Goal: Task Accomplishment & Management: Use online tool/utility

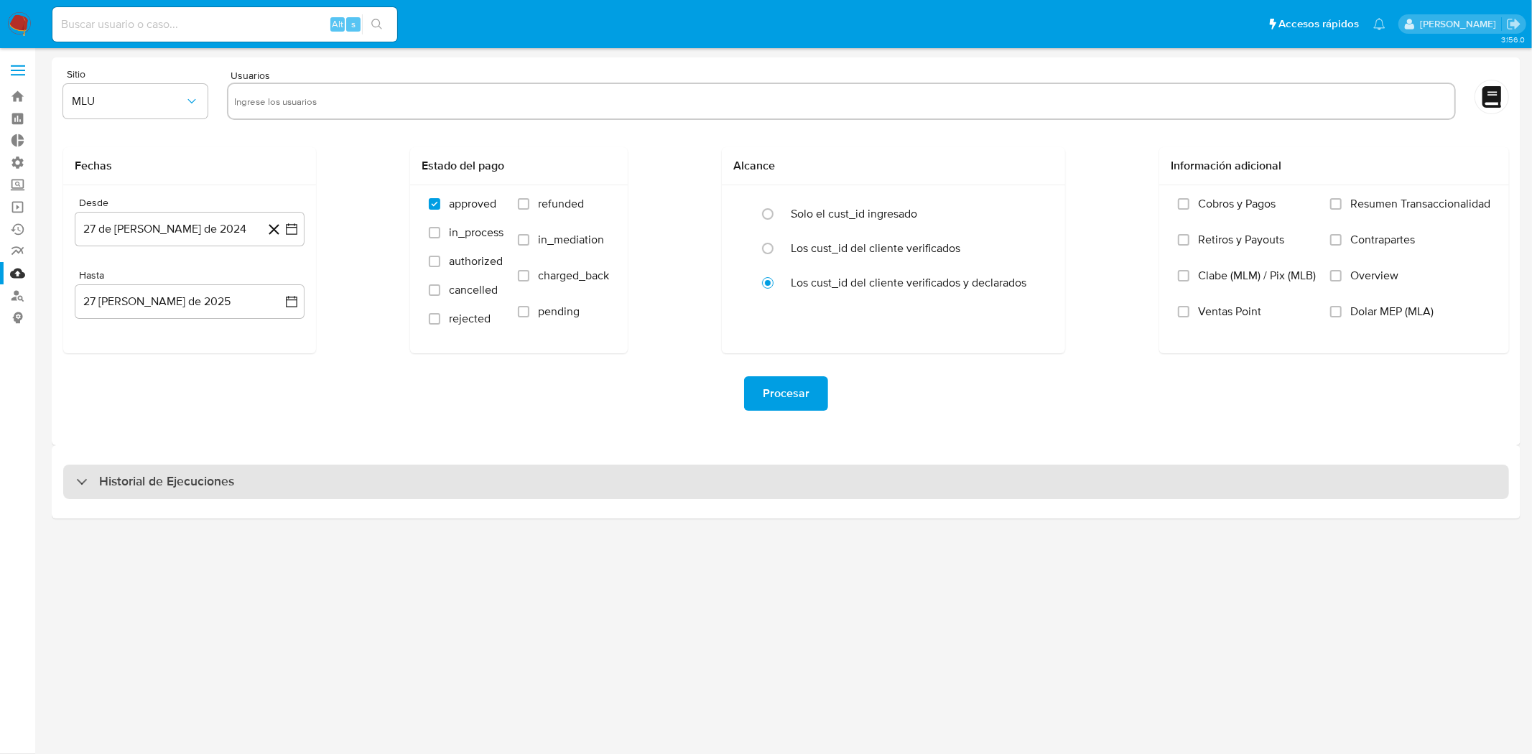
click at [277, 467] on div "Historial de Ejecuciones" at bounding box center [786, 482] width 1446 height 34
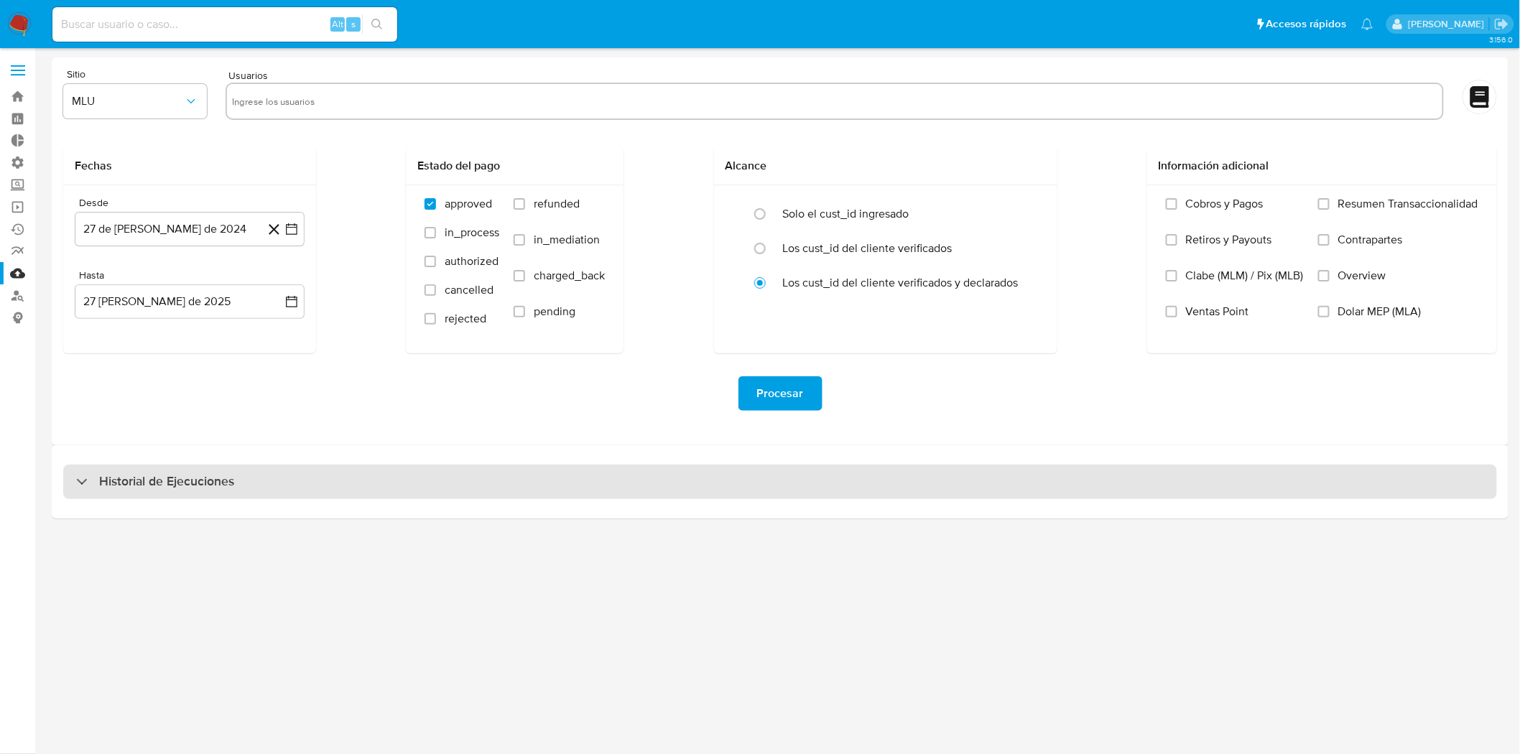
select select "10"
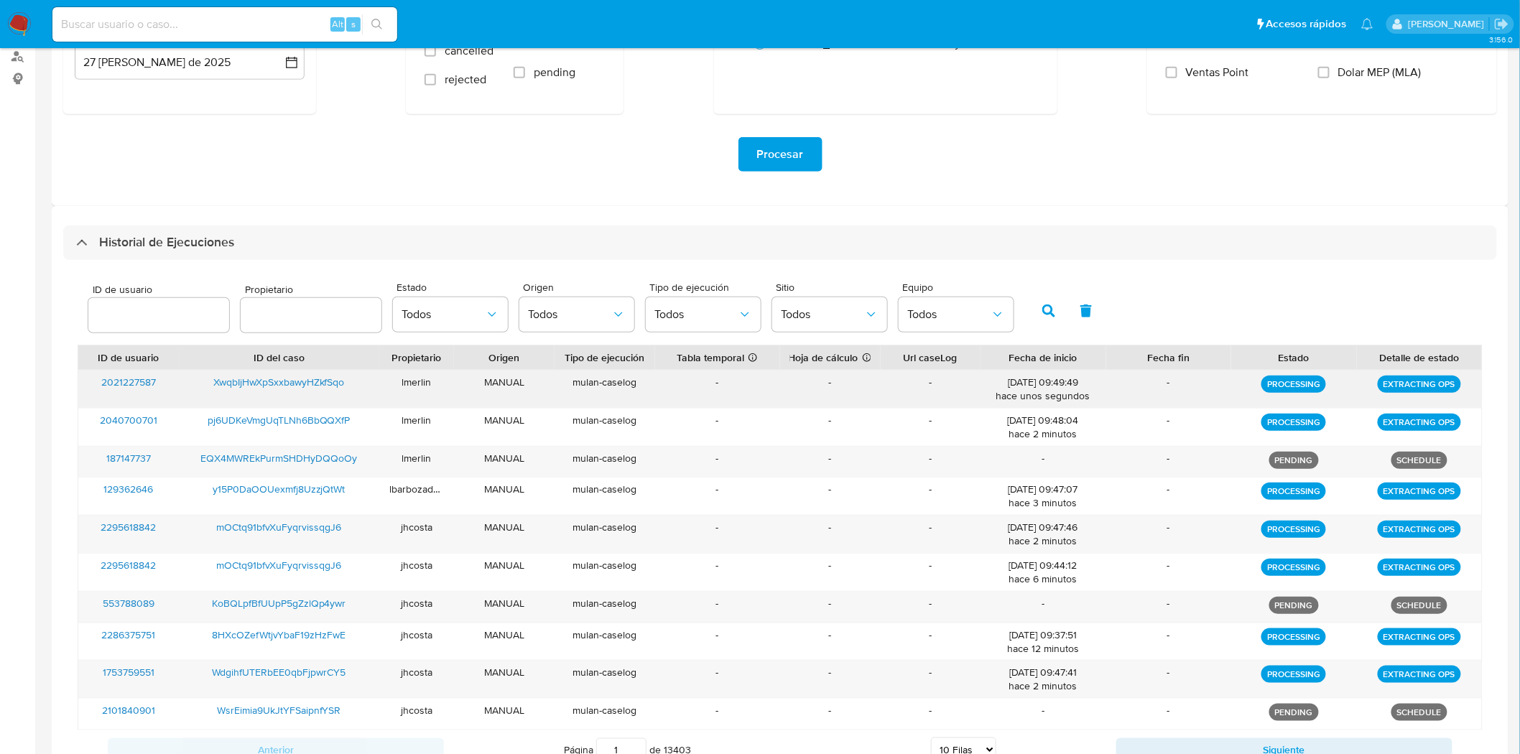
scroll to position [297, 0]
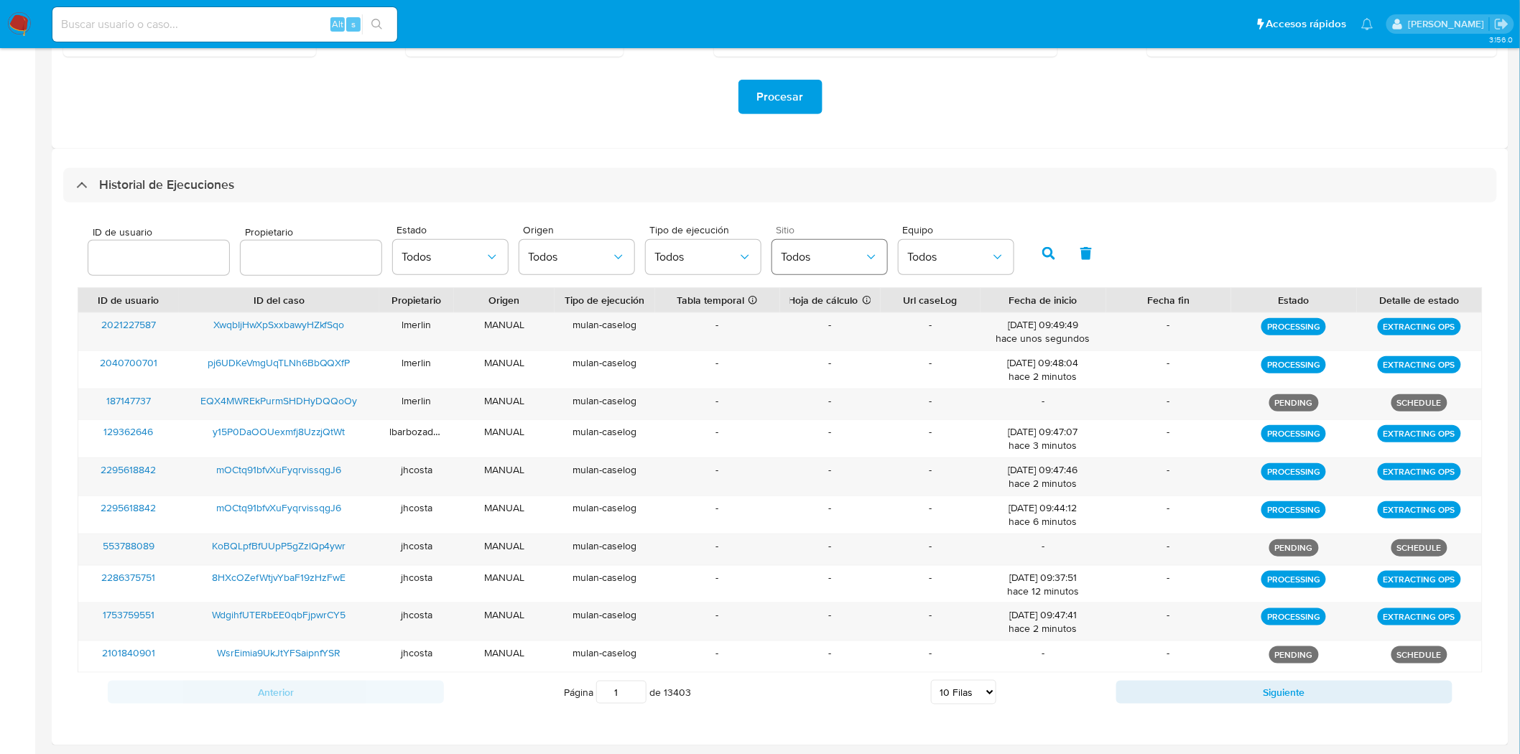
click at [848, 262] on span "Todos" at bounding box center [822, 257] width 83 height 14
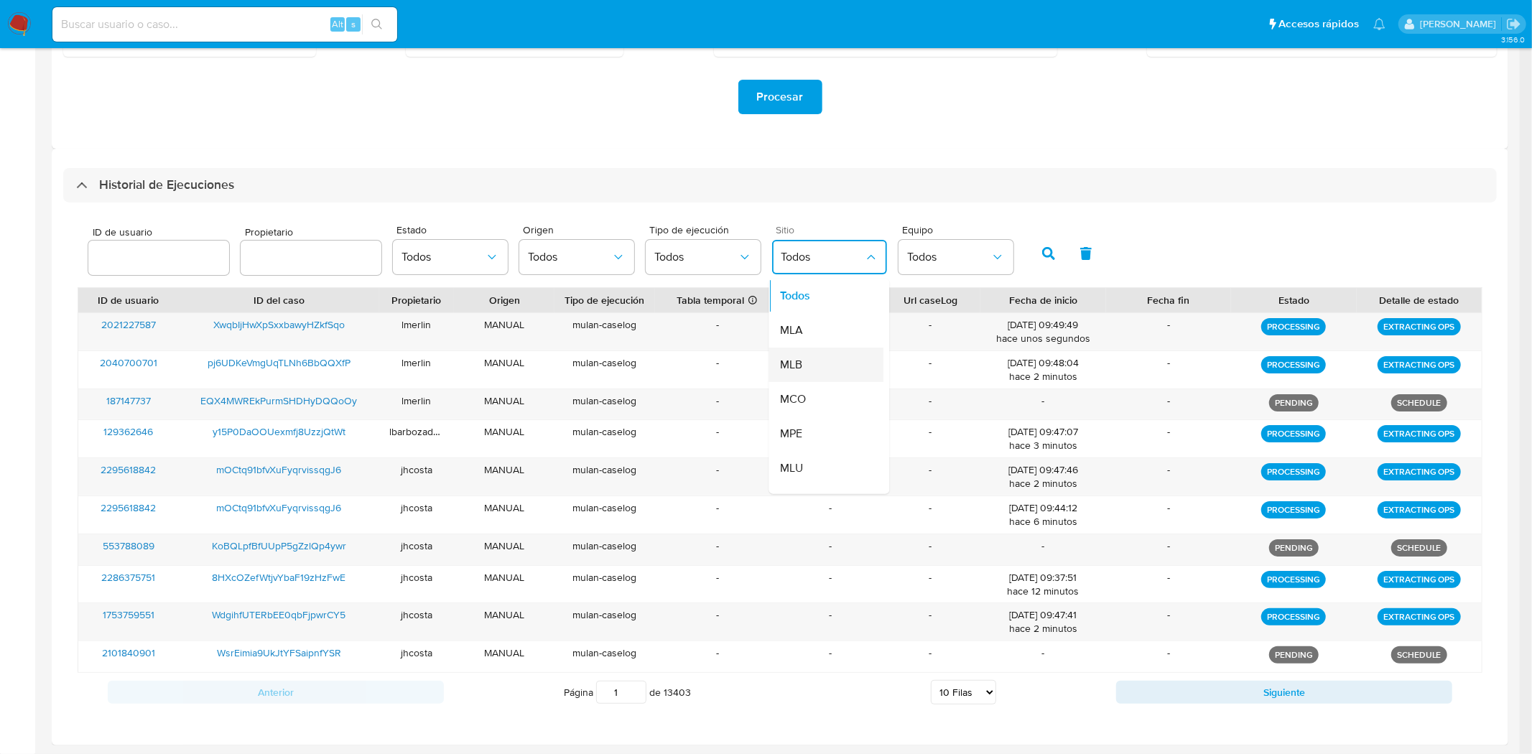
click at [807, 360] on div "MLB" at bounding box center [822, 365] width 83 height 34
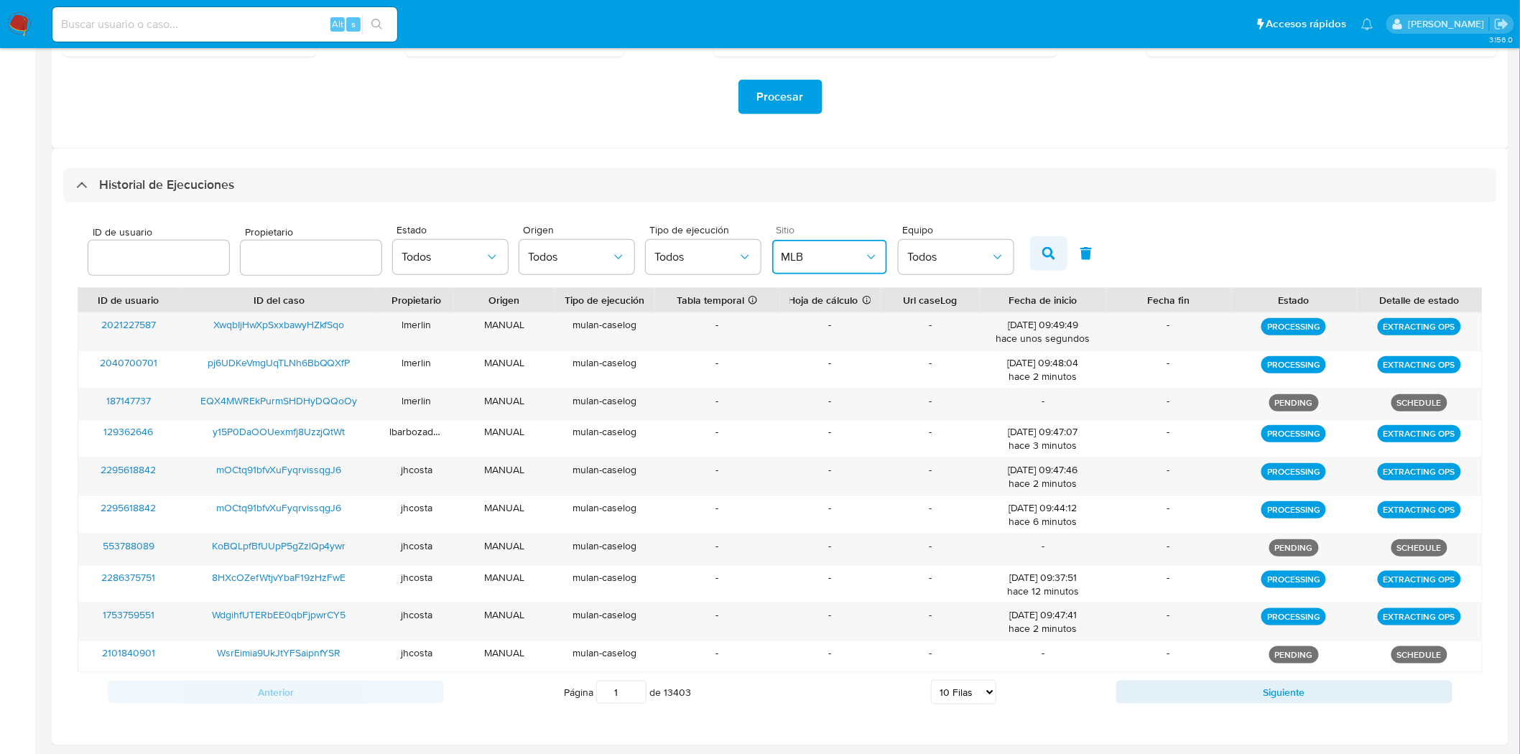
click at [1050, 256] on button "button" at bounding box center [1048, 253] width 37 height 34
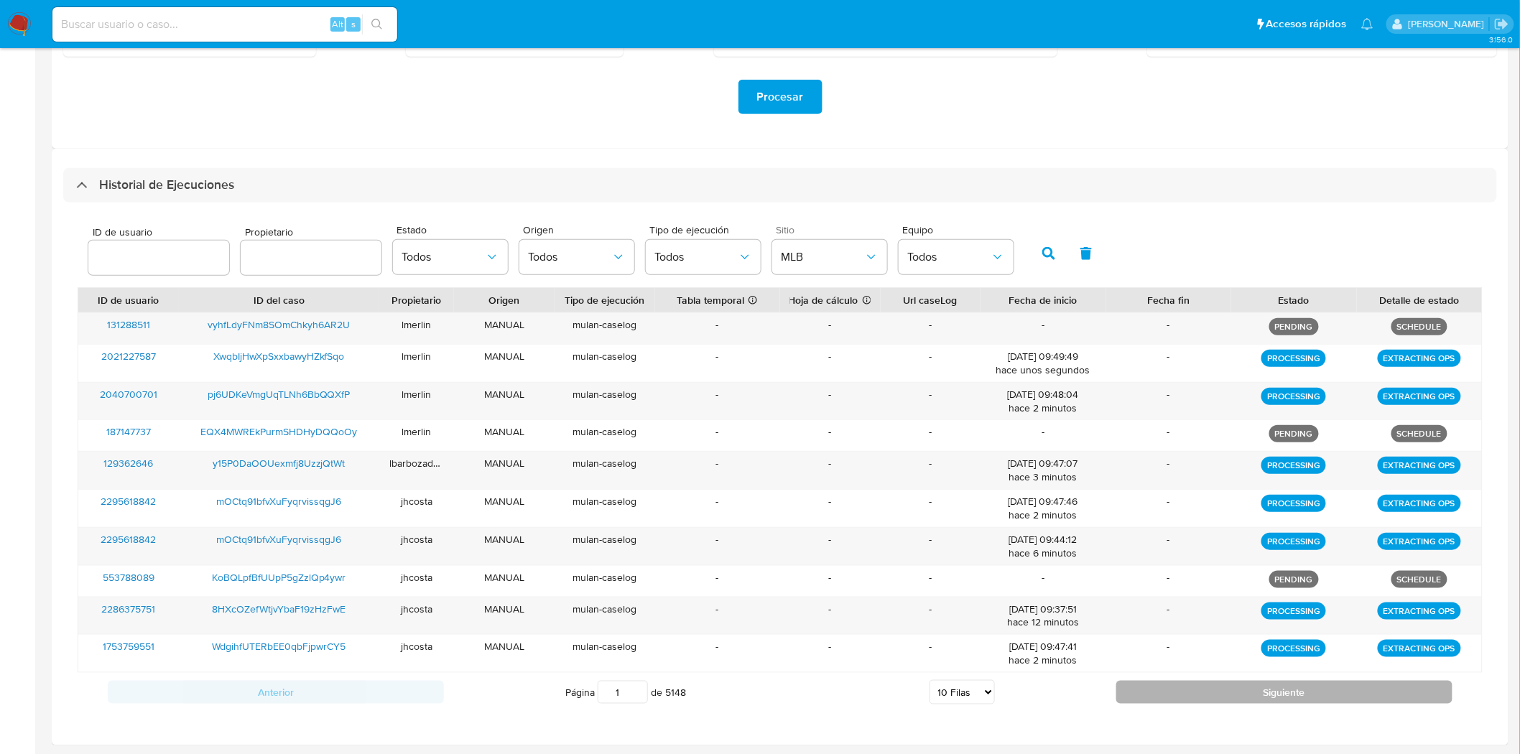
click at [1209, 693] on button "Siguiente" at bounding box center [1284, 692] width 336 height 23
type input "2"
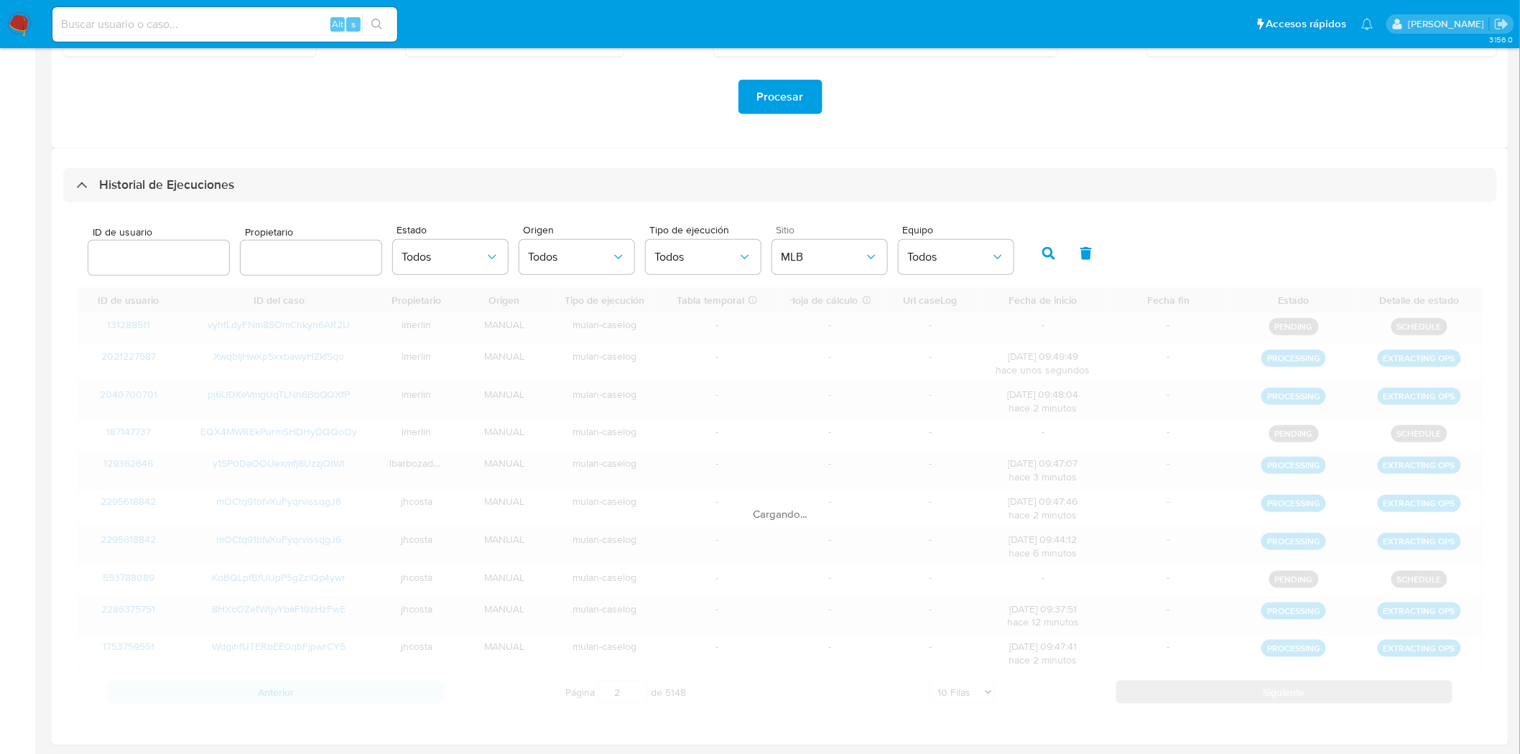
scroll to position [290, 0]
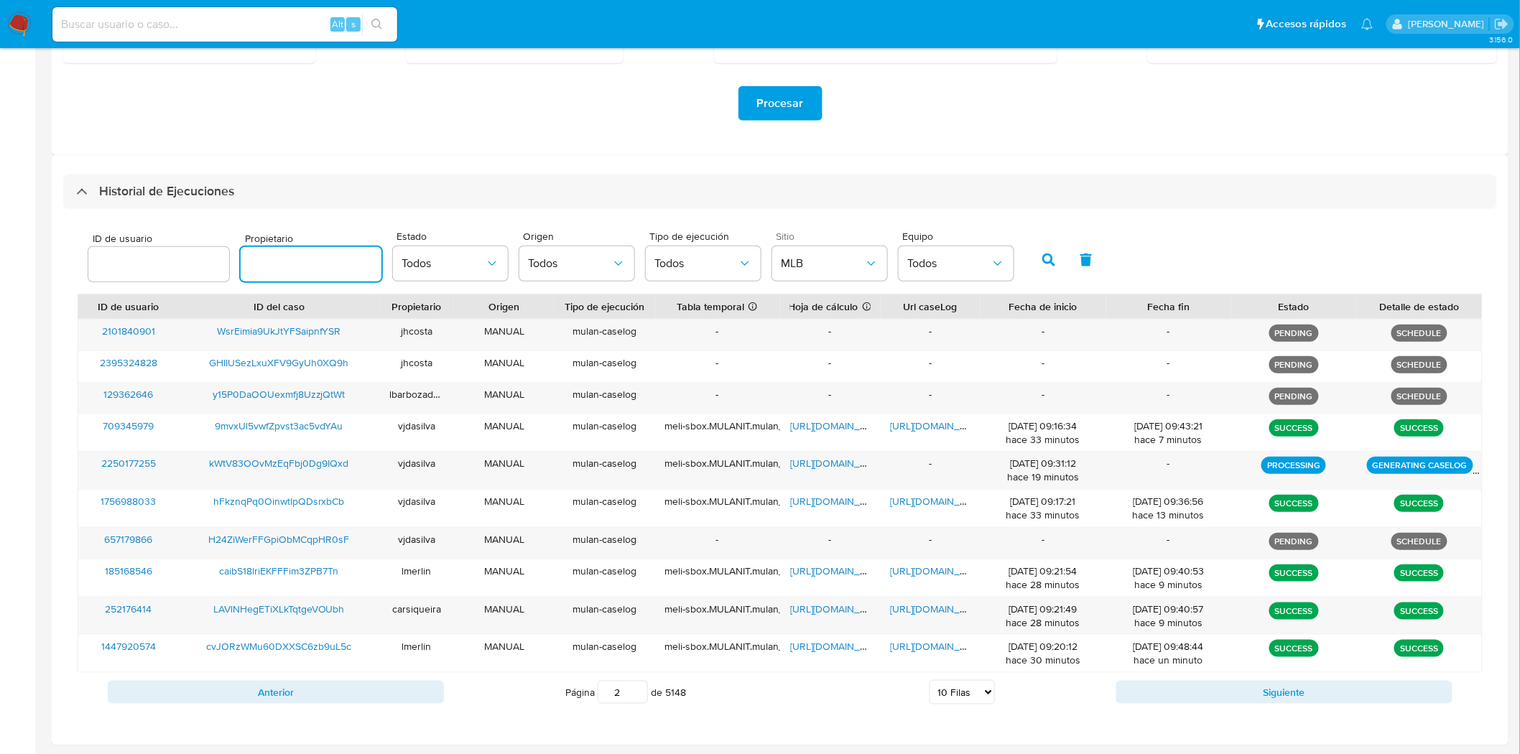
click at [271, 255] on input "text" at bounding box center [311, 264] width 141 height 19
type input "schabay"
click at [1042, 256] on icon "button" at bounding box center [1048, 259] width 13 height 13
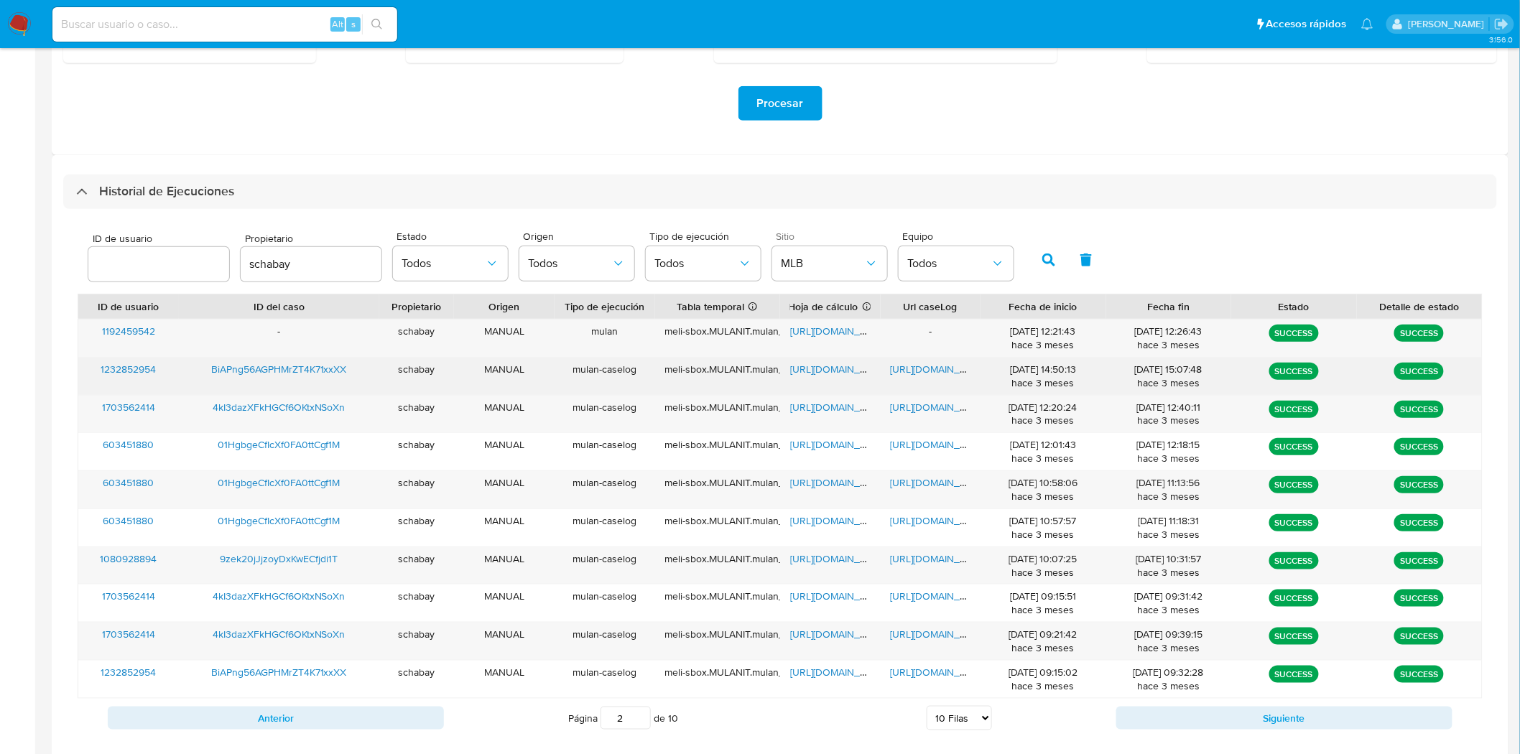
click at [929, 370] on span "https://docs.google.com/document/d/1fL2aChGDURTdohu10vaeBOmu_CK25IRQG6jIdULNu3E…" at bounding box center [939, 369] width 99 height 14
